Goal: Information Seeking & Learning: Learn about a topic

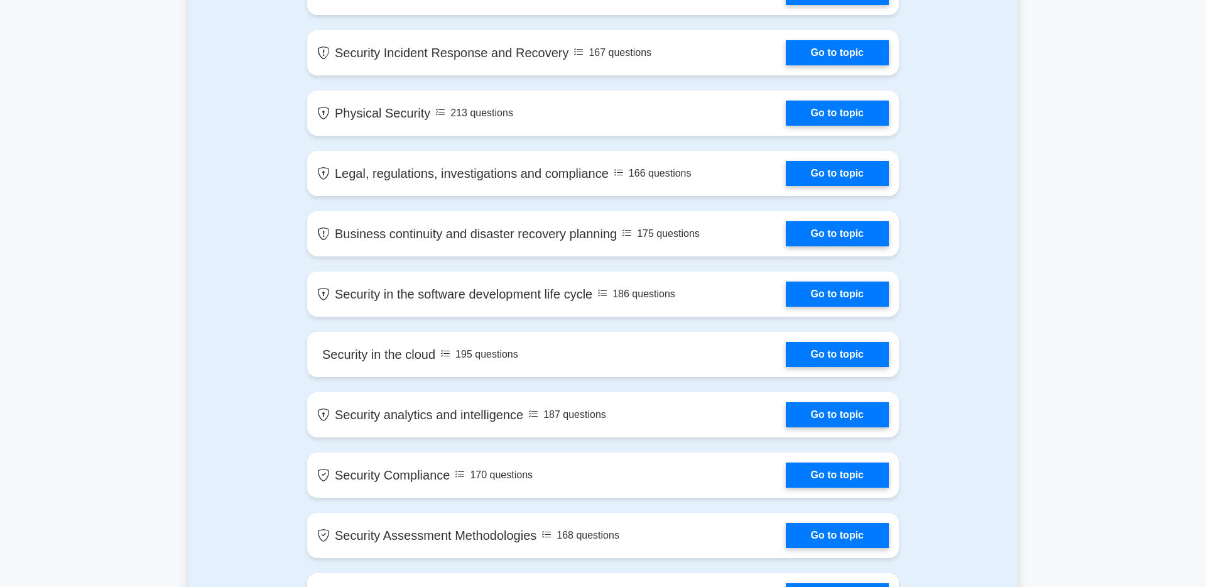
scroll to position [582, 0]
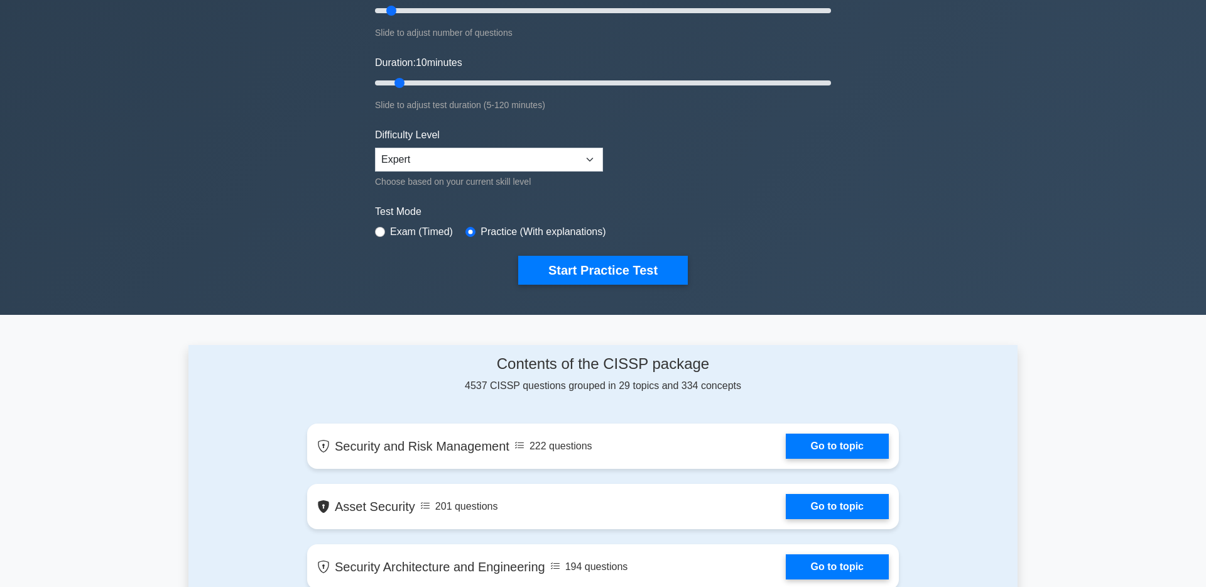
scroll to position [0, 0]
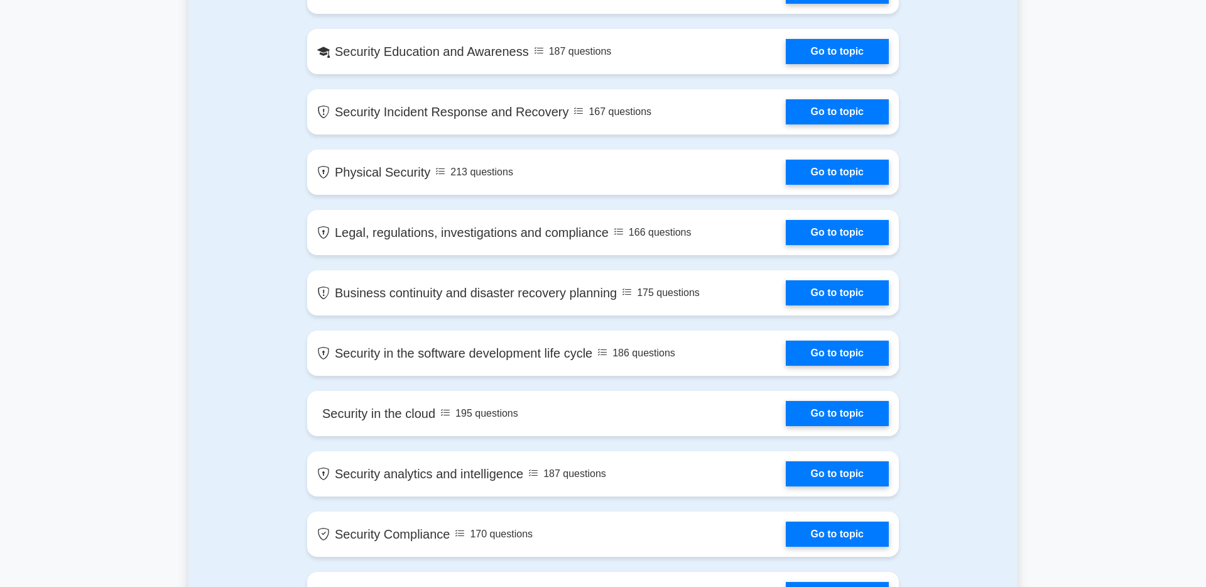
scroll to position [1331, 0]
